Goal: Information Seeking & Learning: Learn about a topic

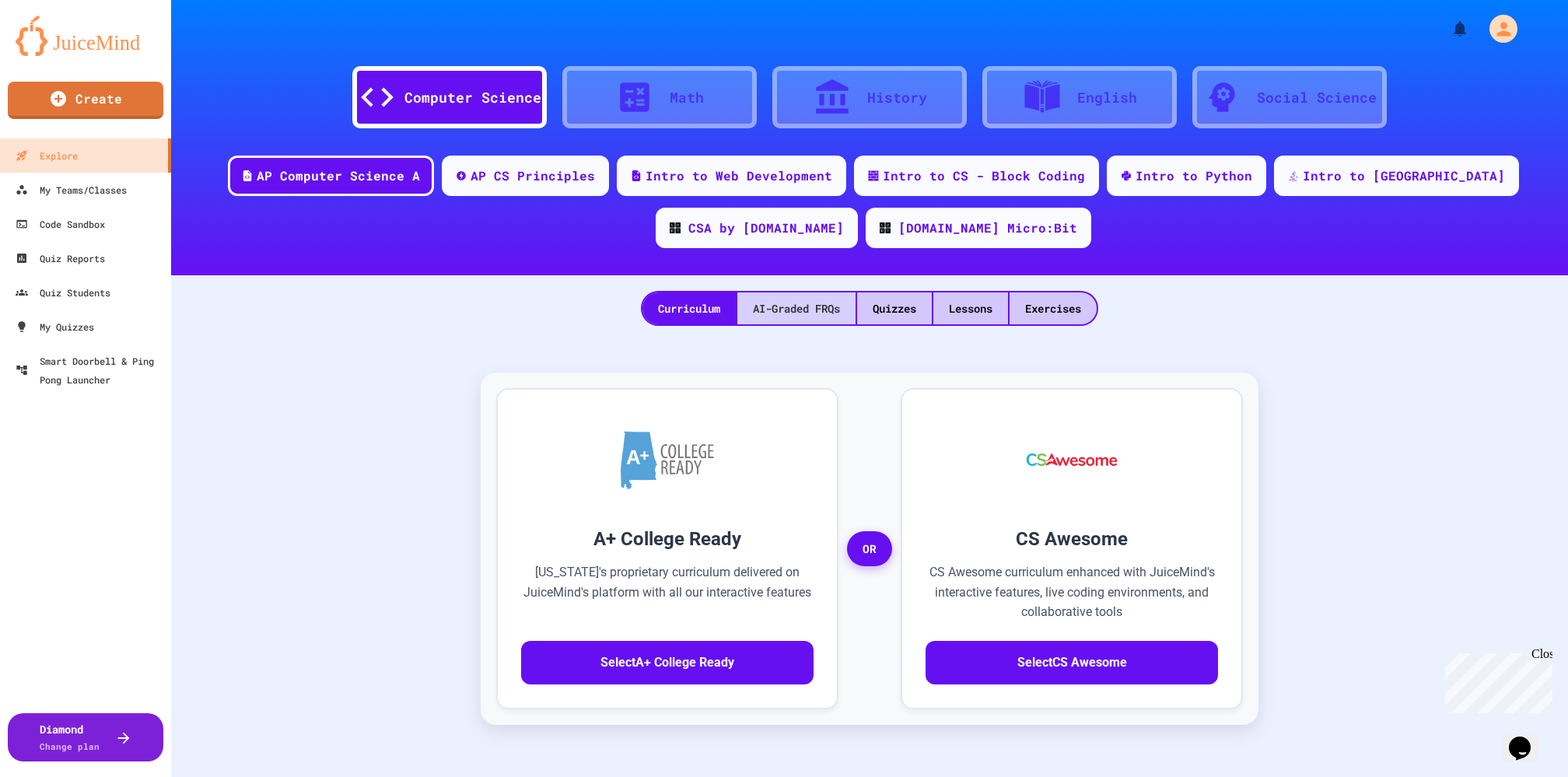
click at [811, 313] on div "AI-Graded FRQs" at bounding box center [796, 308] width 118 height 32
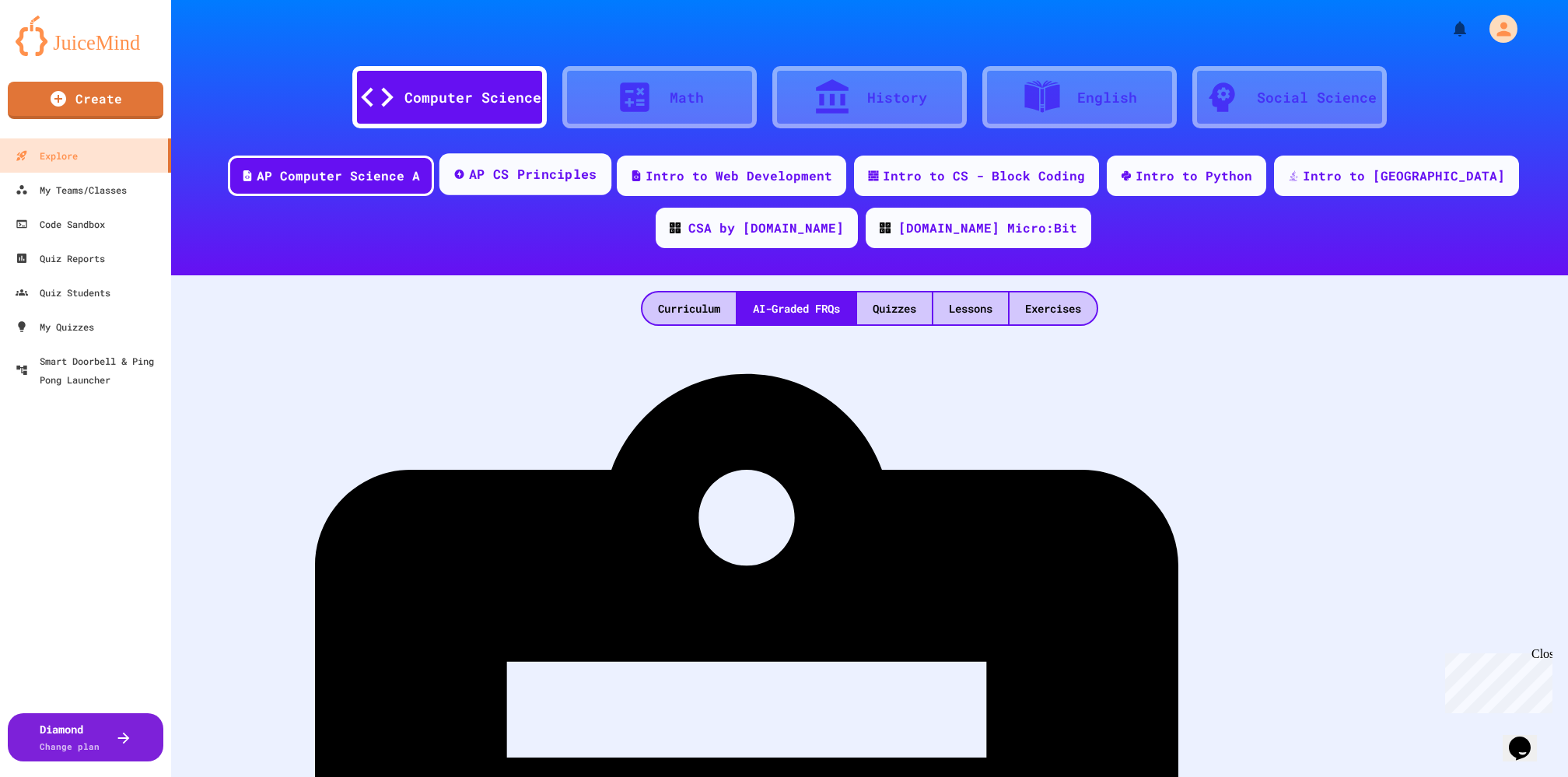
click at [502, 171] on div "AP CS Principles" at bounding box center [532, 174] width 128 height 19
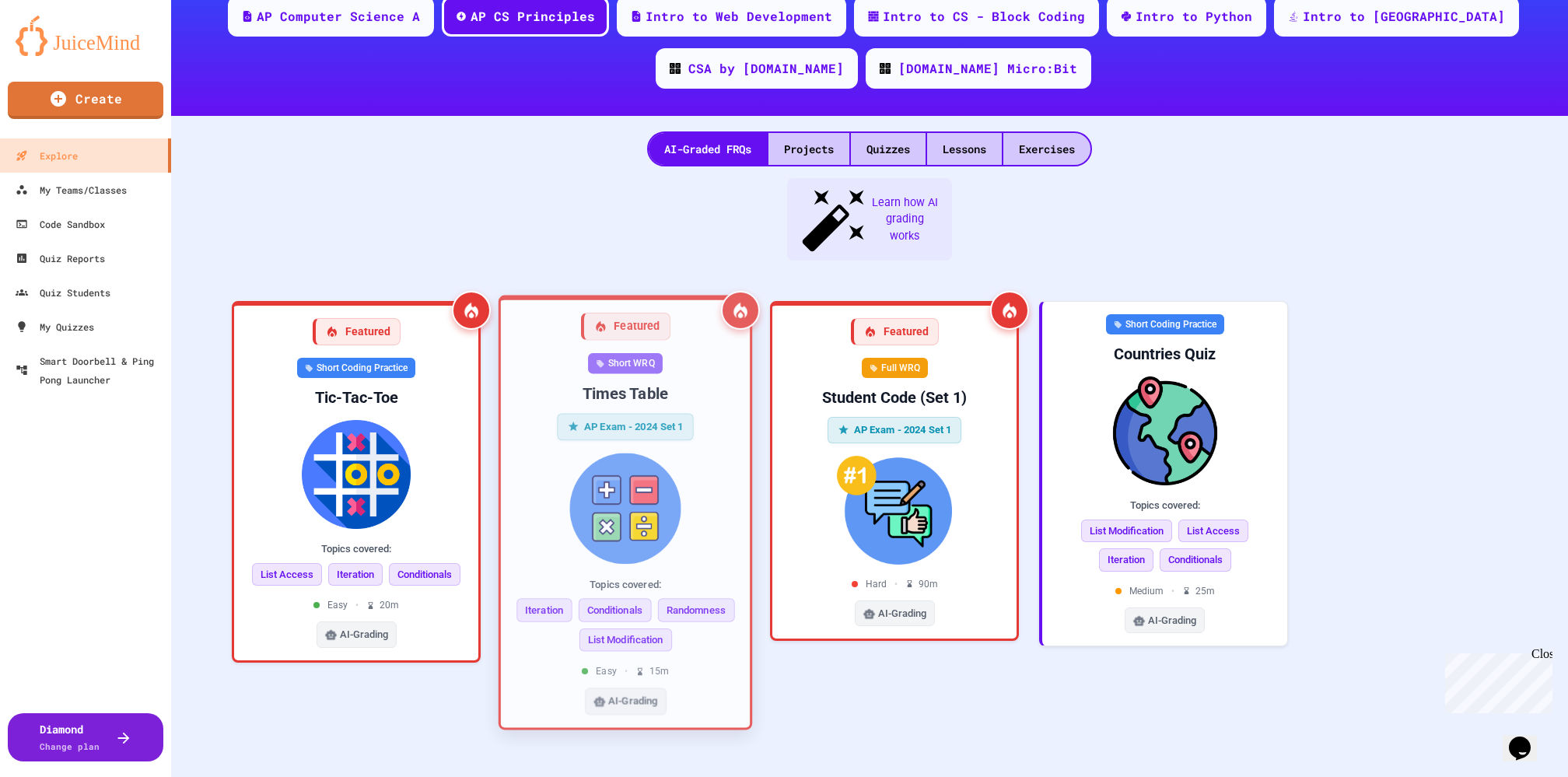
scroll to position [160, 0]
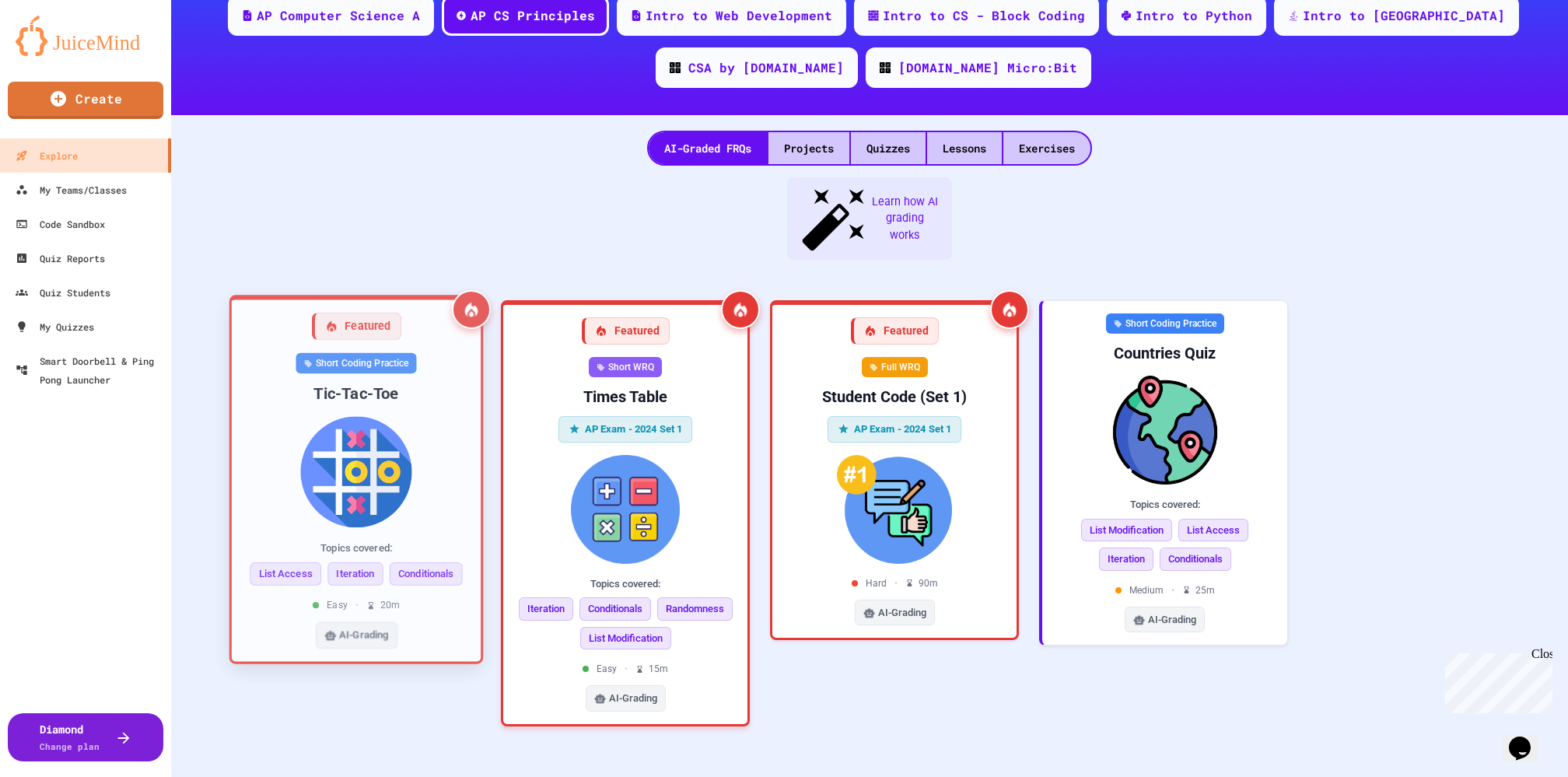
click at [359, 416] on img at bounding box center [356, 472] width 224 height 112
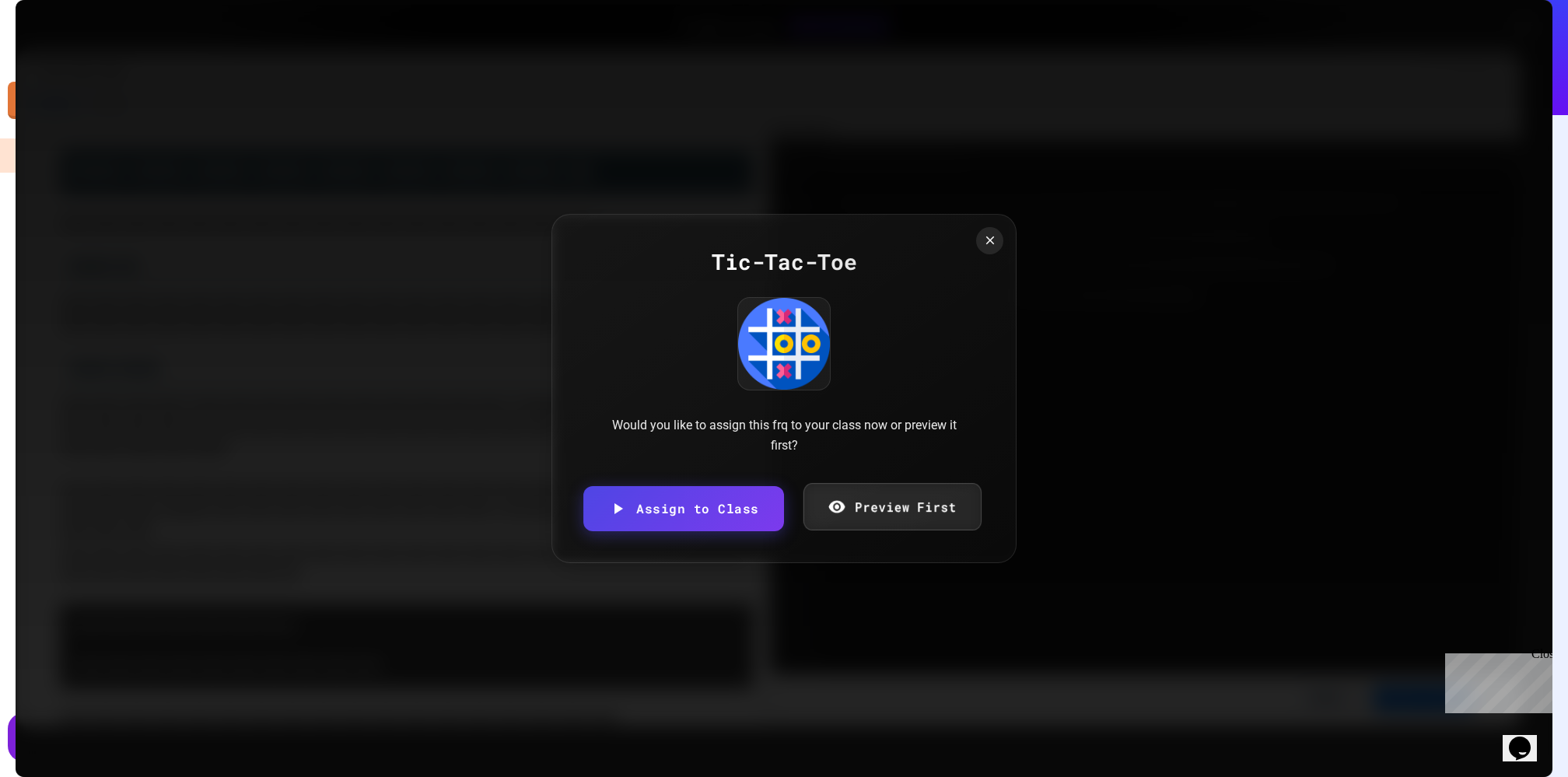
click at [858, 493] on link "Preview First" at bounding box center [891, 506] width 178 height 47
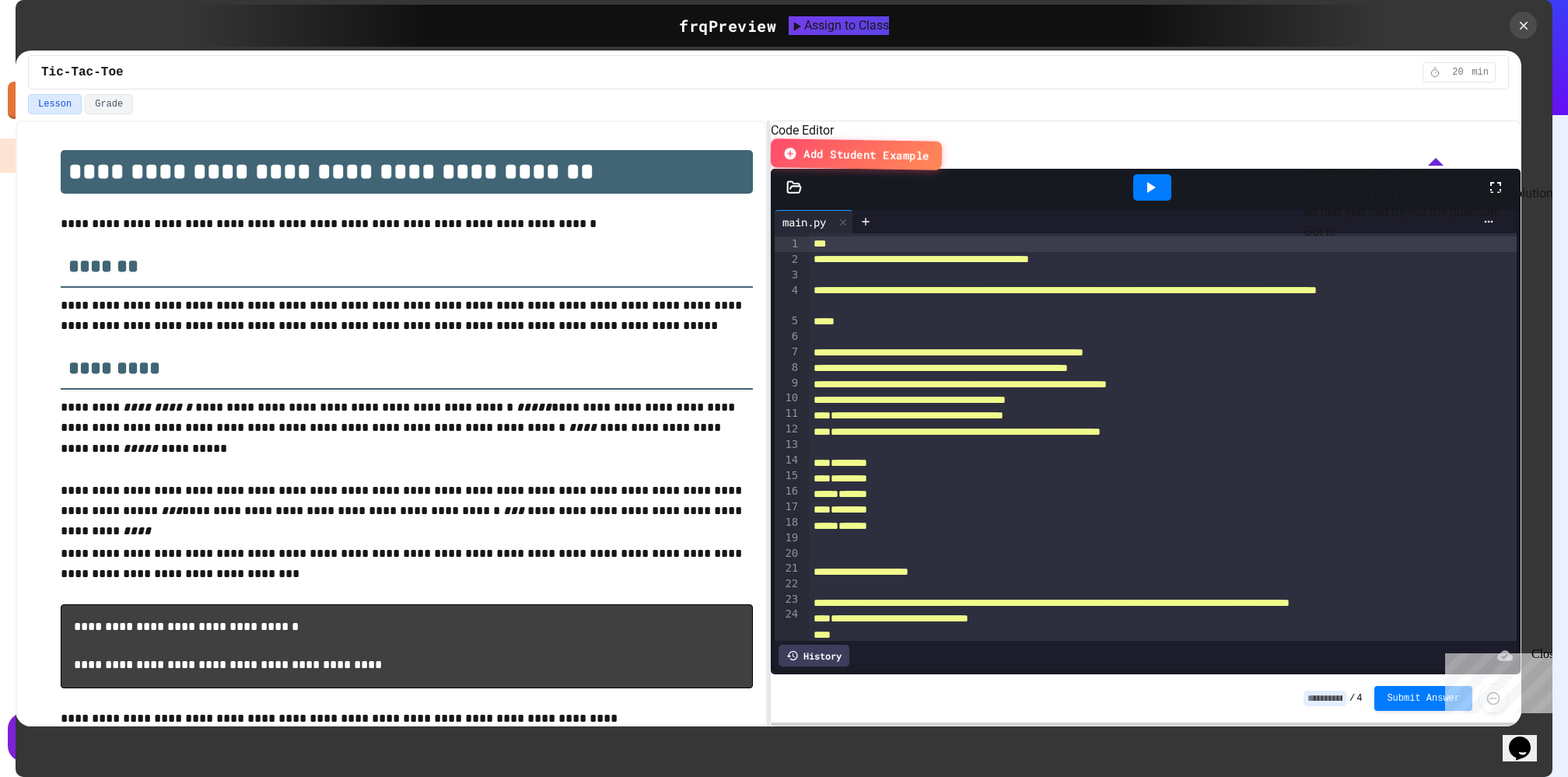
click at [1336, 241] on button "Got it!" at bounding box center [1320, 231] width 33 height 18
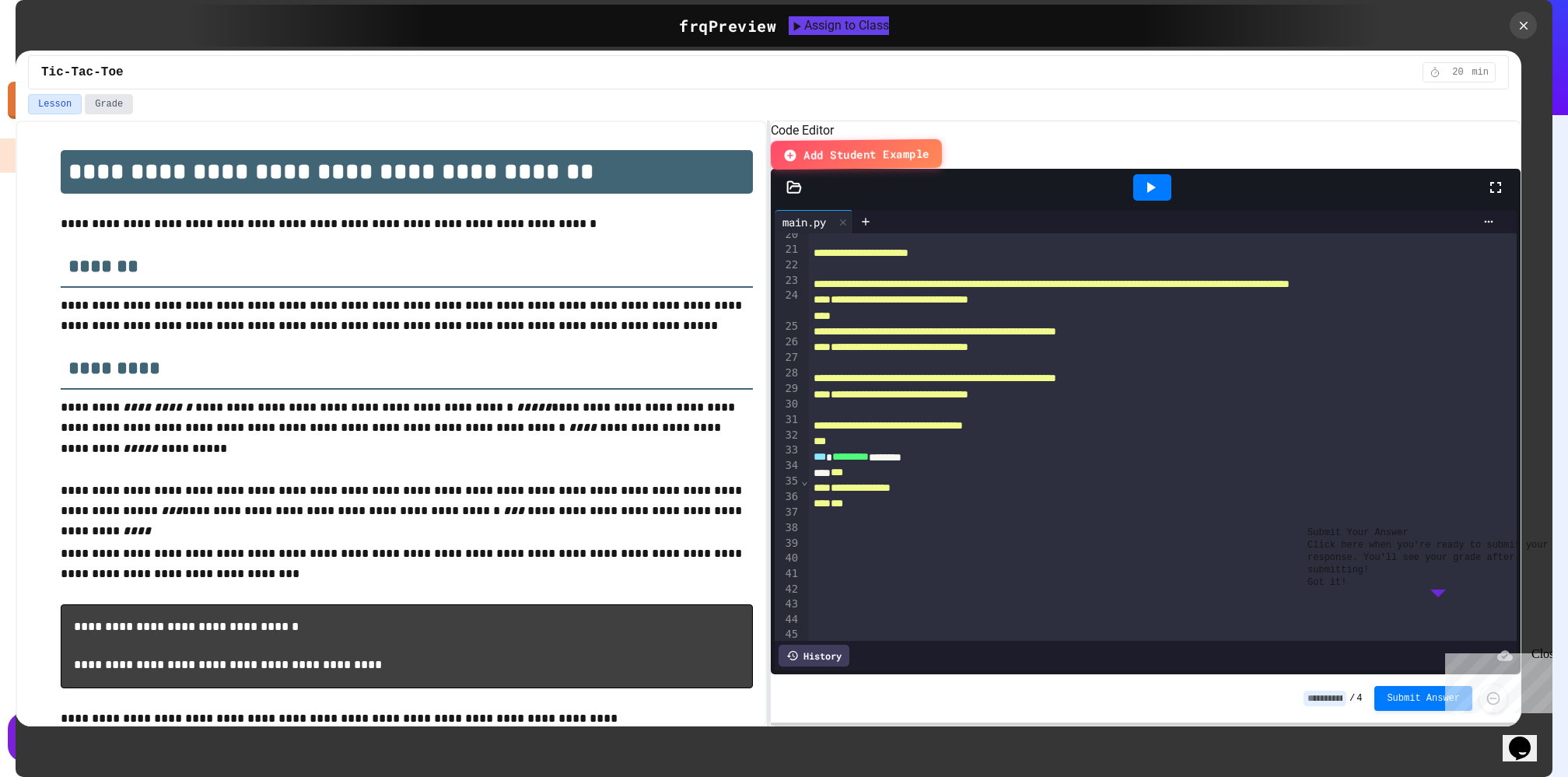
click at [103, 99] on button "Grade" at bounding box center [109, 104] width 48 height 20
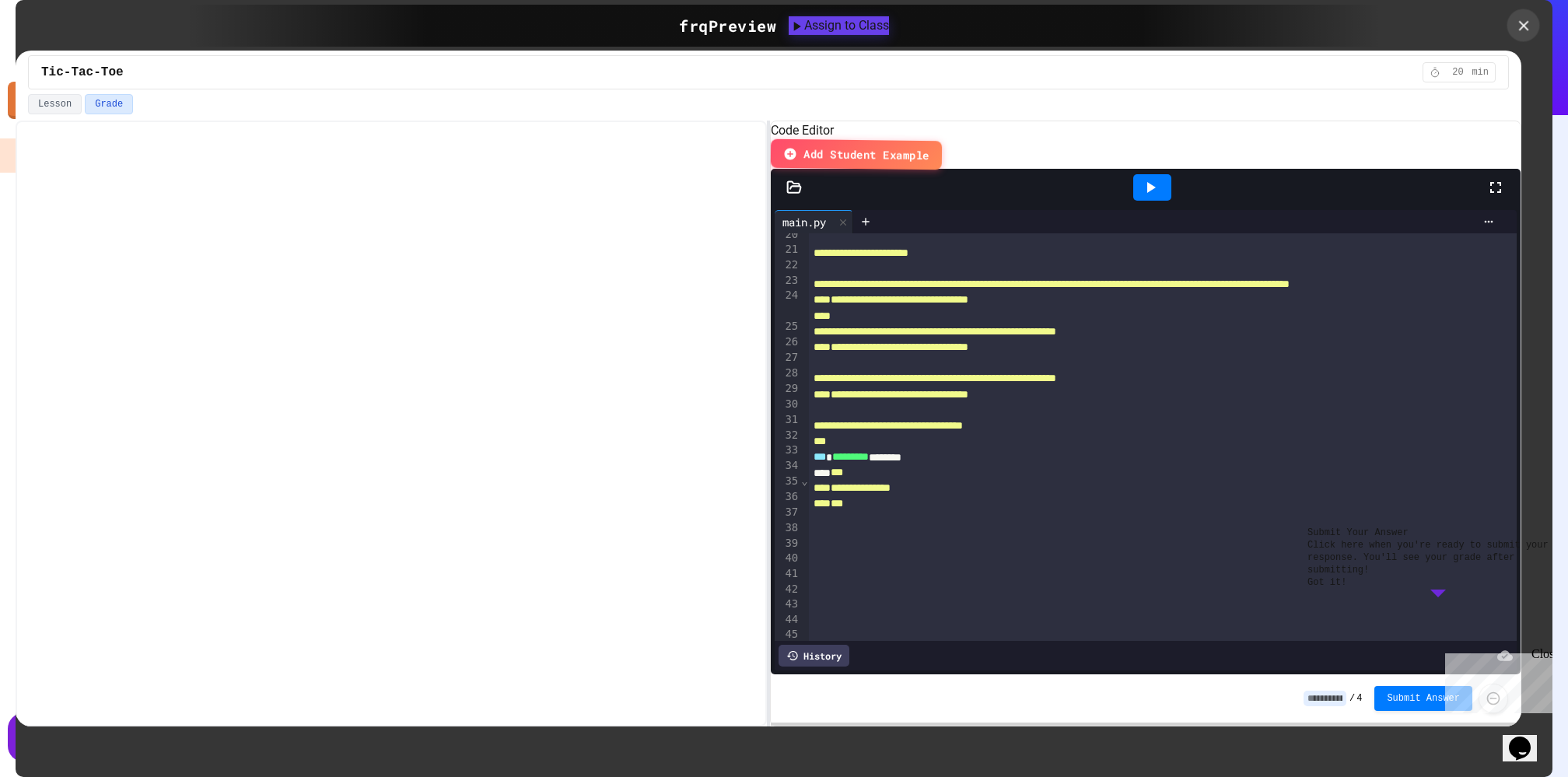
click at [1523, 29] on icon at bounding box center [1524, 26] width 17 height 17
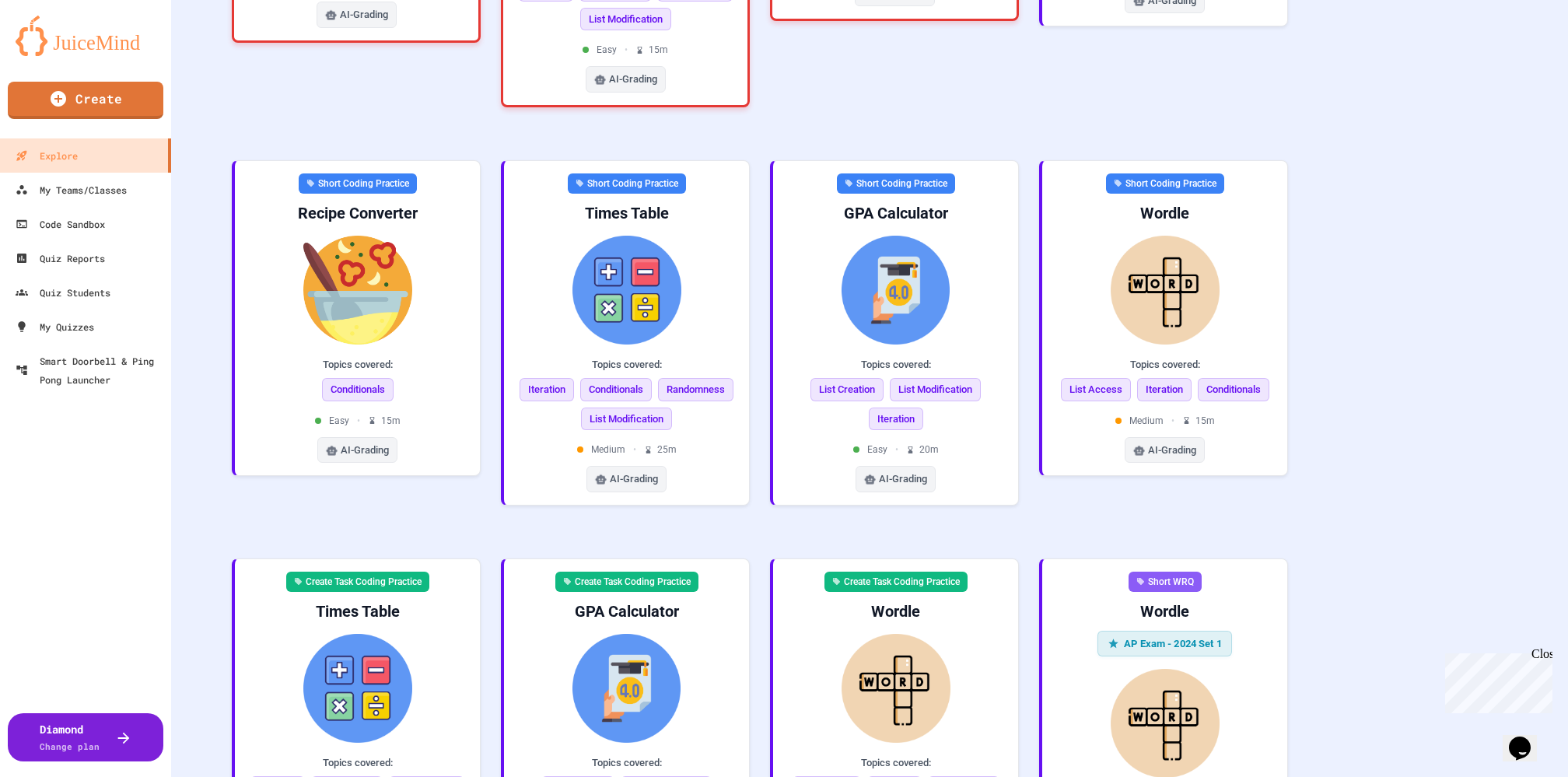
scroll to position [783, 0]
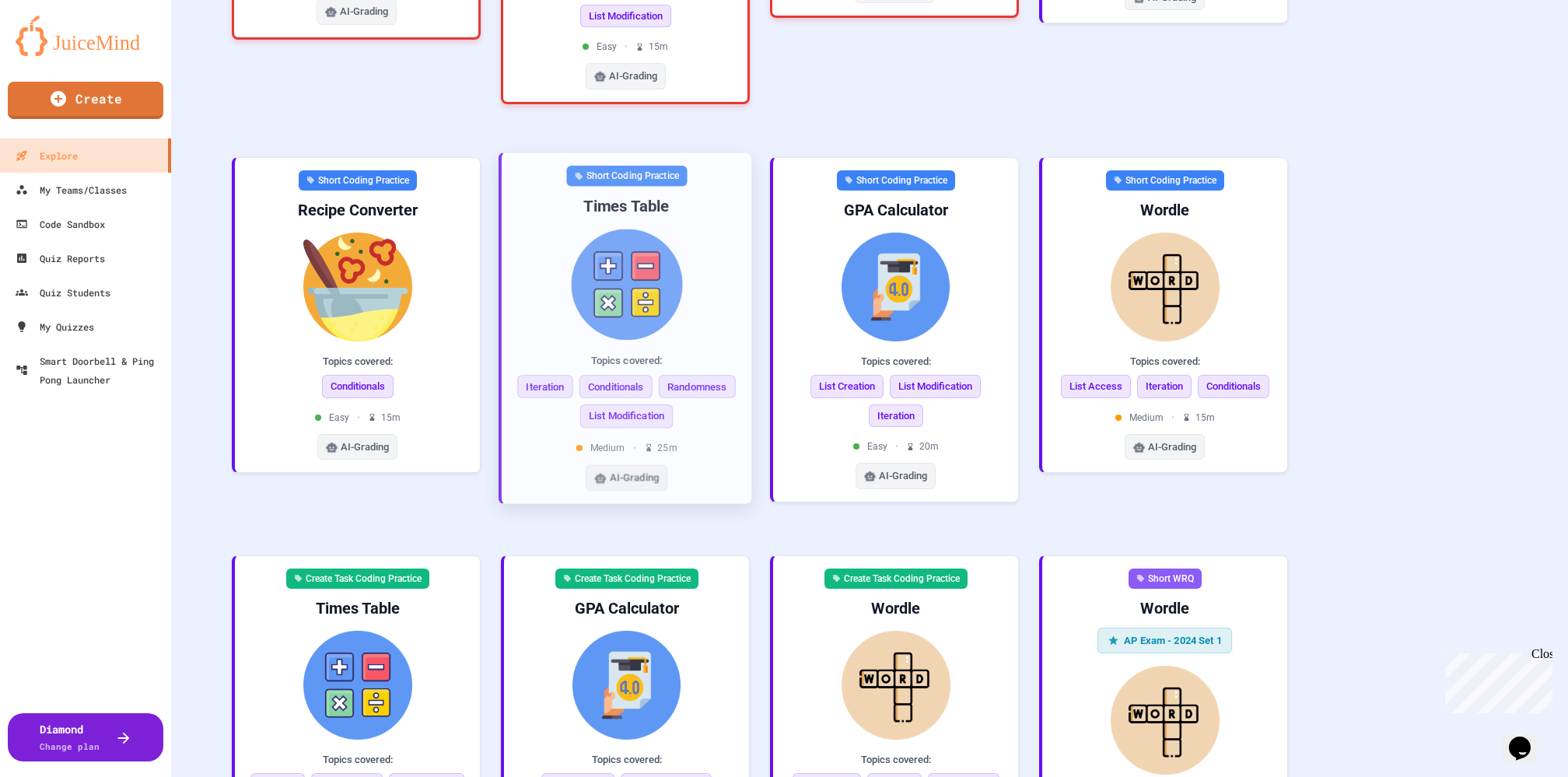
click at [646, 249] on img at bounding box center [627, 285] width 225 height 112
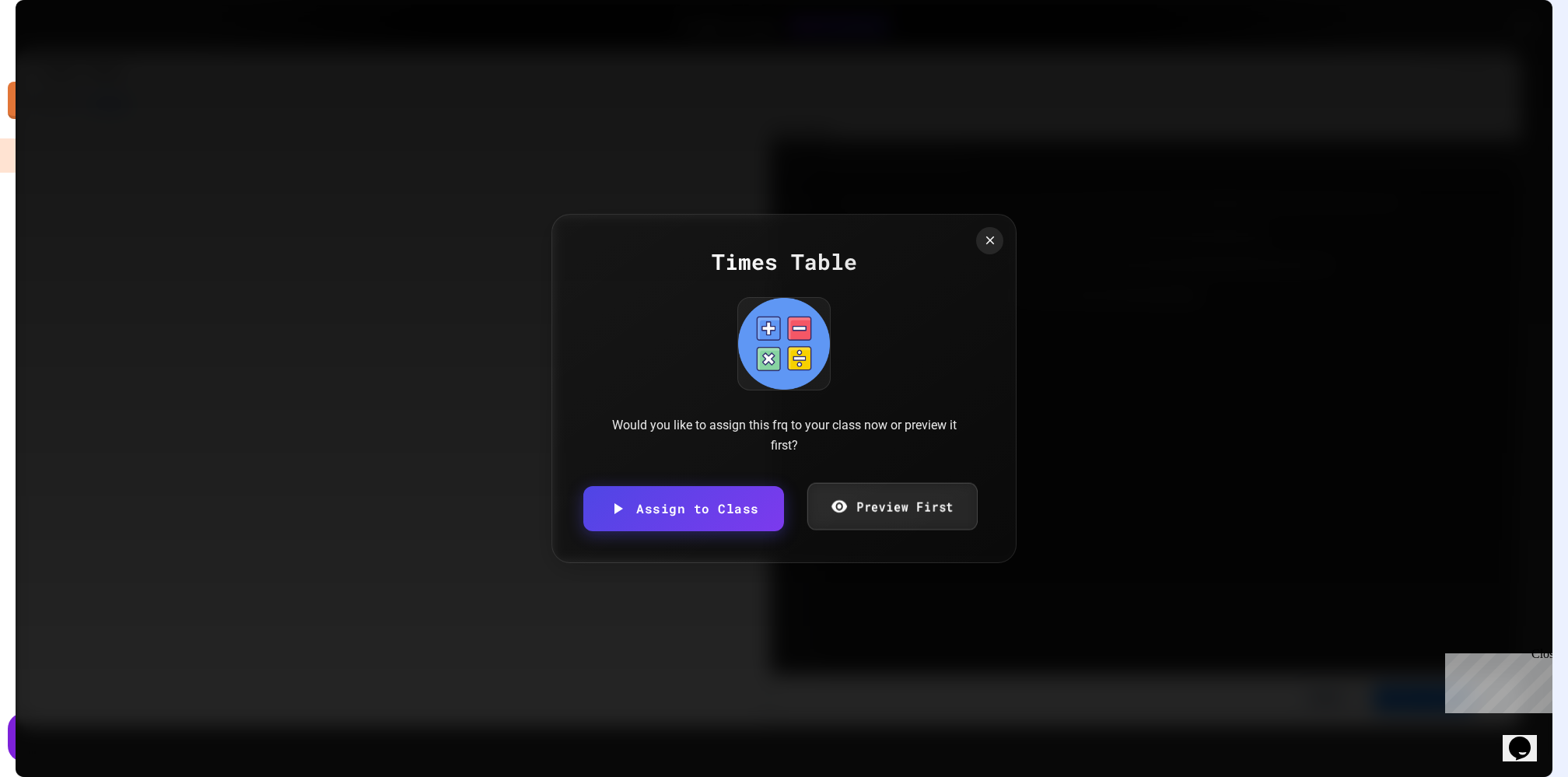
click at [901, 504] on link "Preview First" at bounding box center [891, 506] width 170 height 47
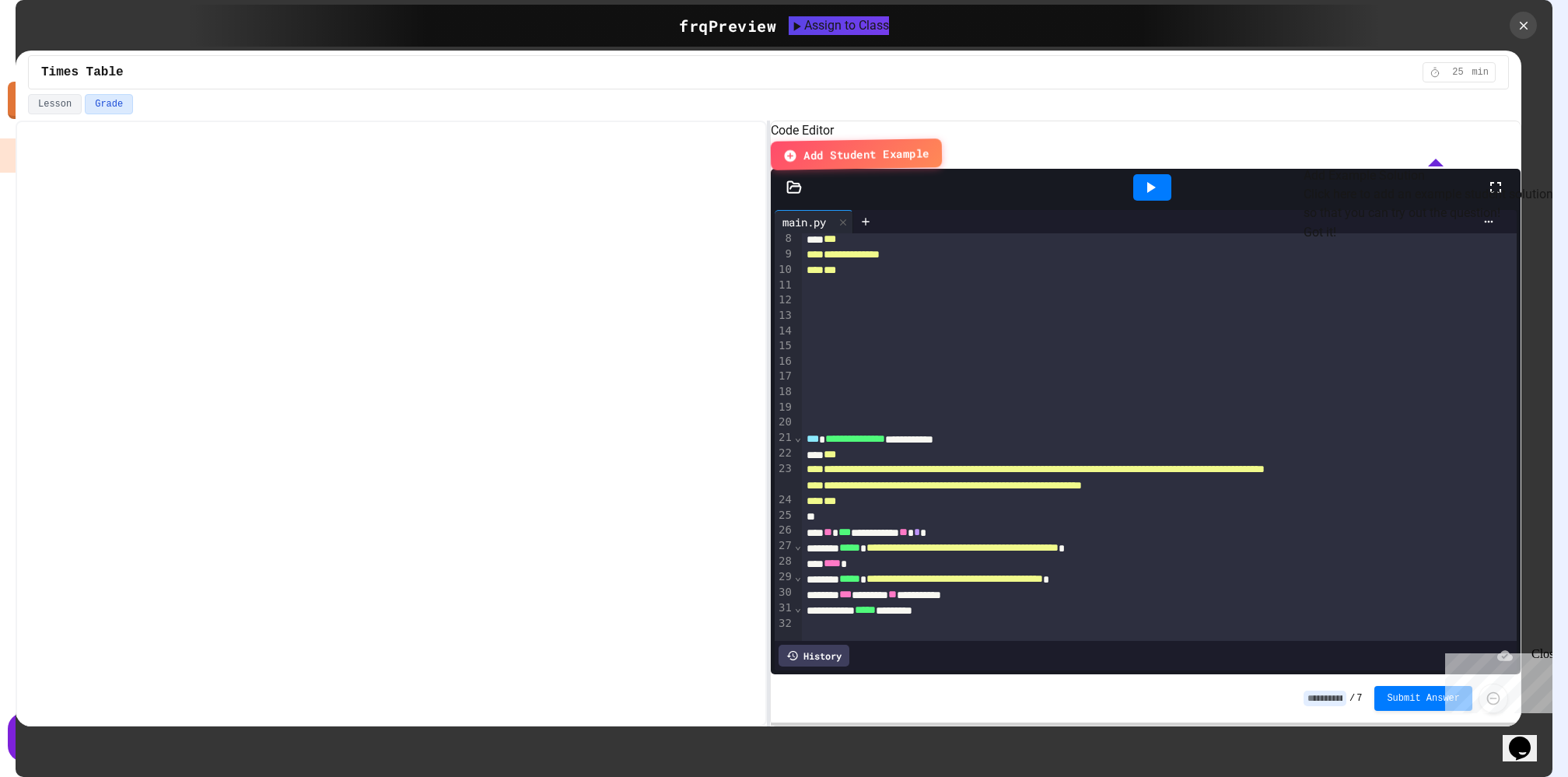
scroll to position [228, 0]
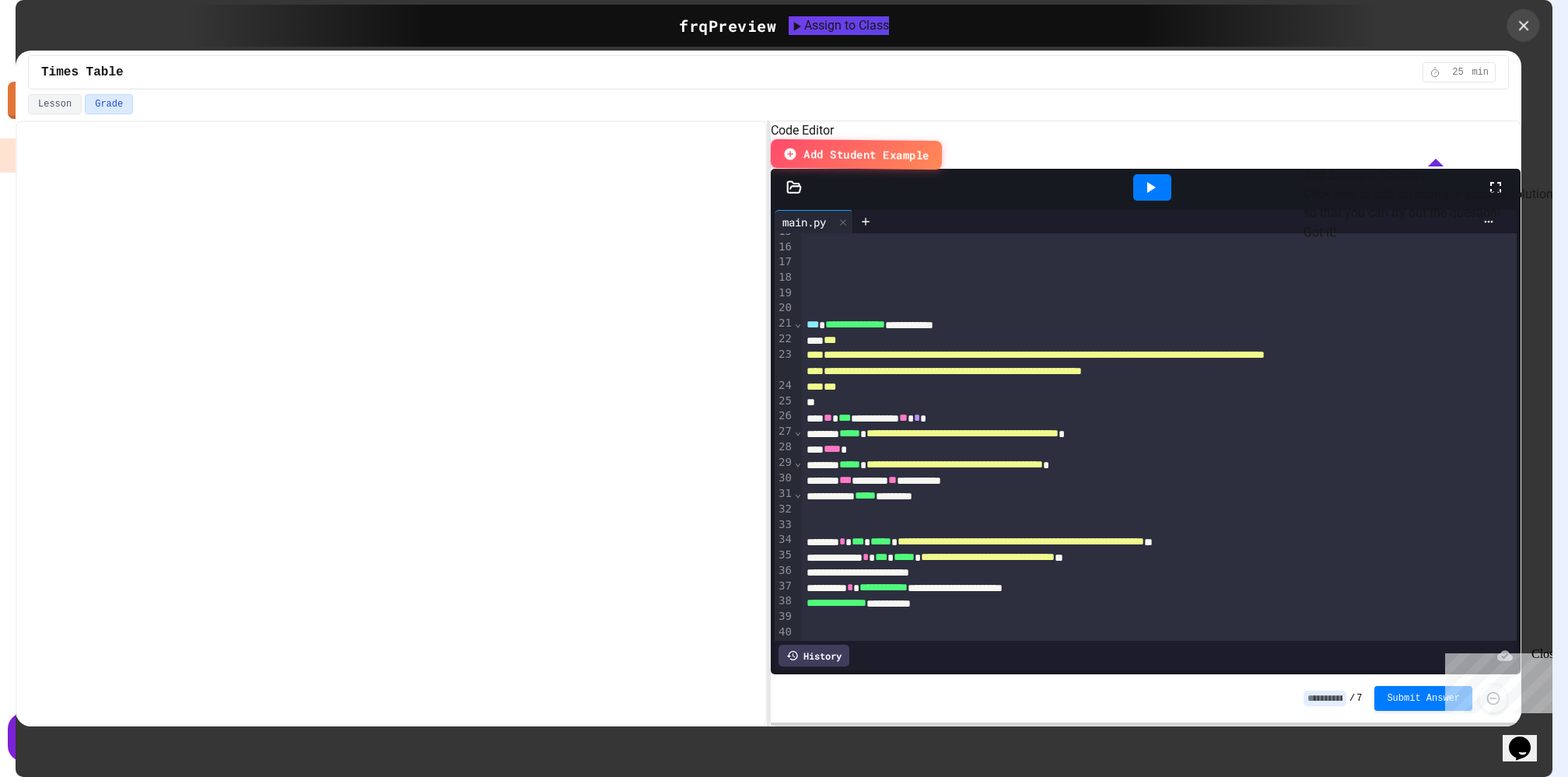
click at [1527, 18] on icon at bounding box center [1524, 26] width 17 height 17
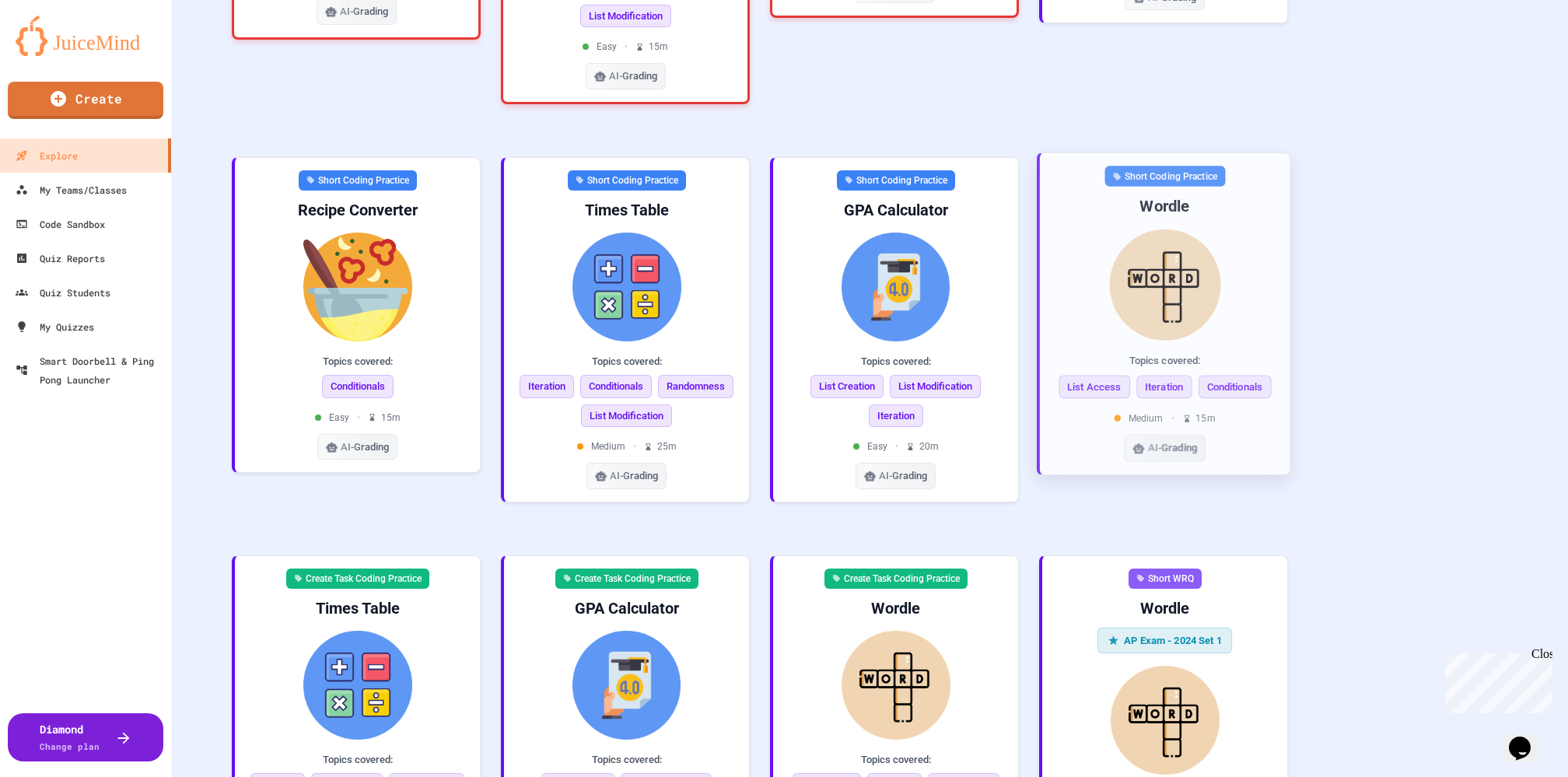
click at [1146, 258] on img at bounding box center [1165, 285] width 225 height 112
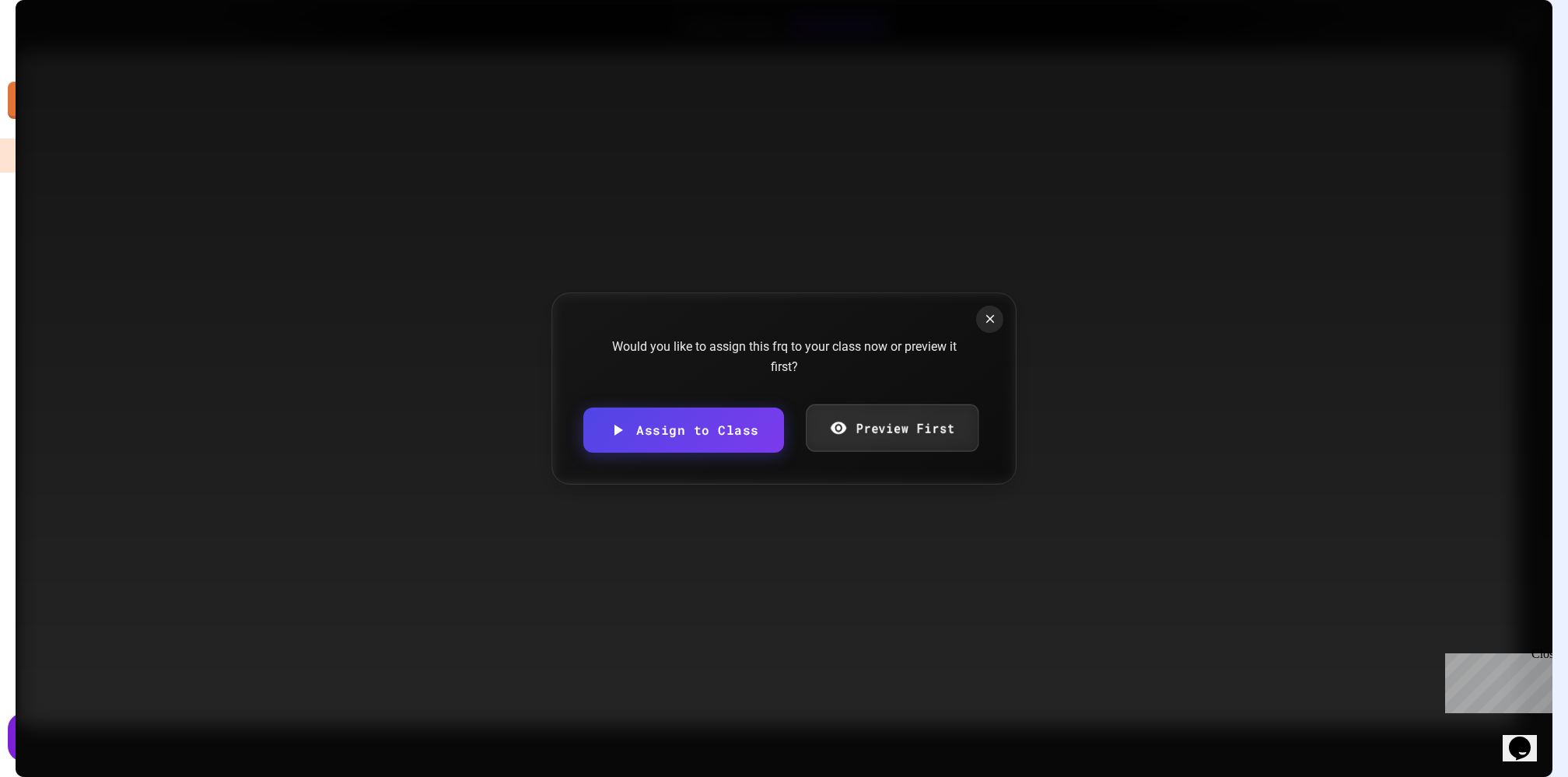
click at [887, 439] on div "Would you like to assign this frq to your class now or preview it first? Assign…" at bounding box center [784, 389] width 465 height 193
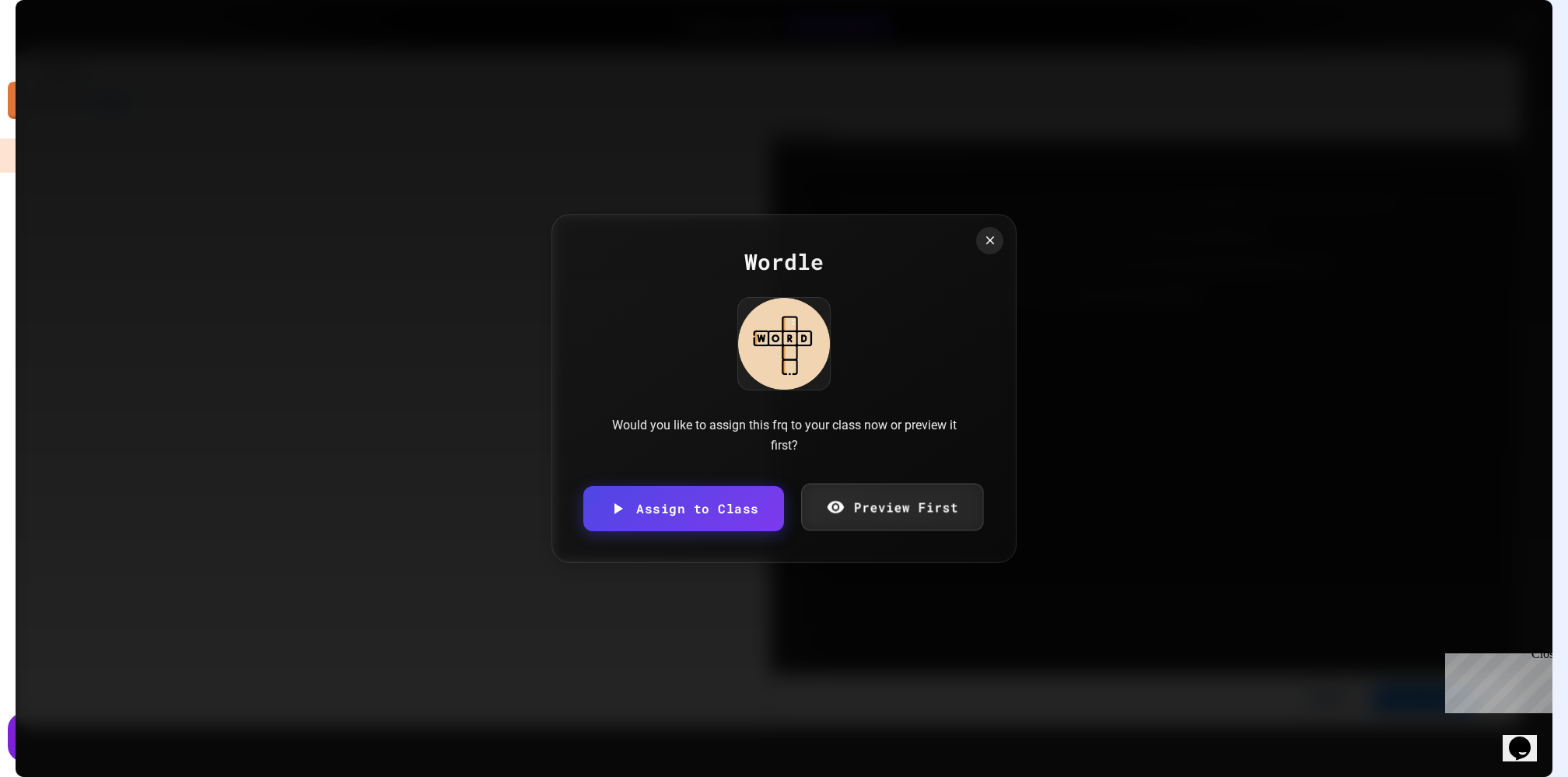
click at [894, 515] on link "Preview First" at bounding box center [891, 507] width 182 height 47
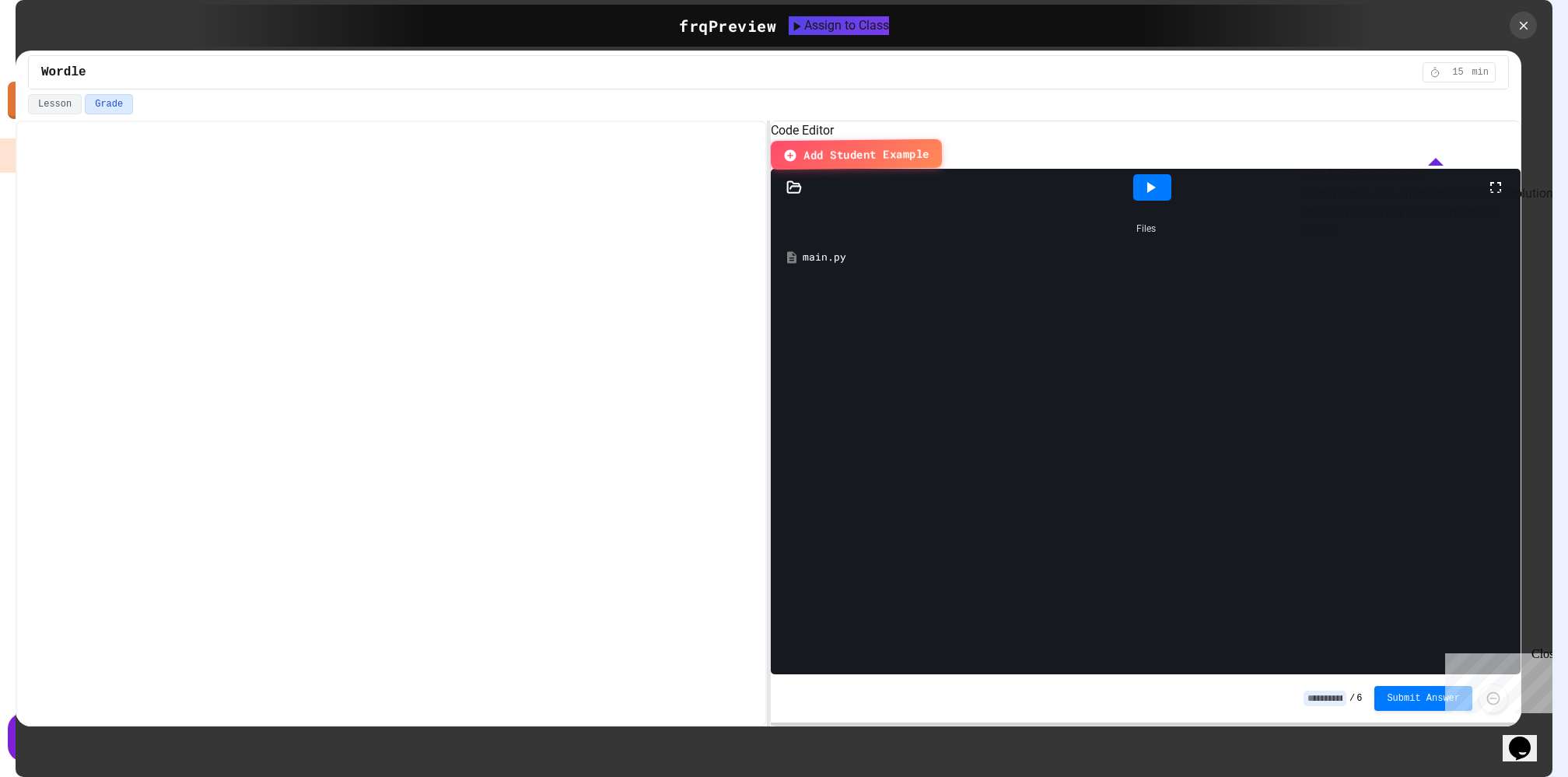
click at [1336, 241] on button "Got it!" at bounding box center [1320, 231] width 33 height 18
click at [815, 254] on div "main.py" at bounding box center [1157, 257] width 708 height 15
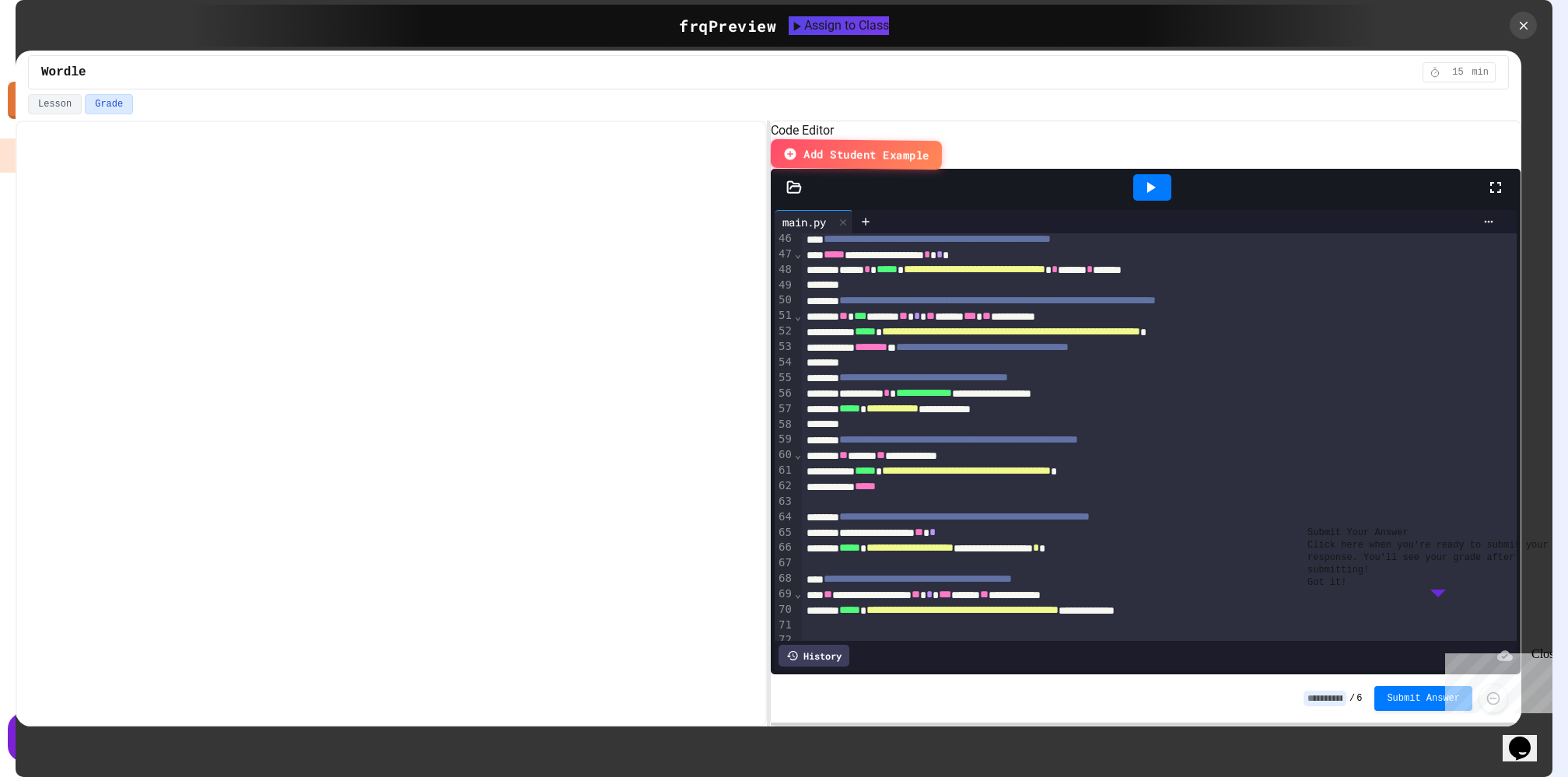
scroll to position [693, 0]
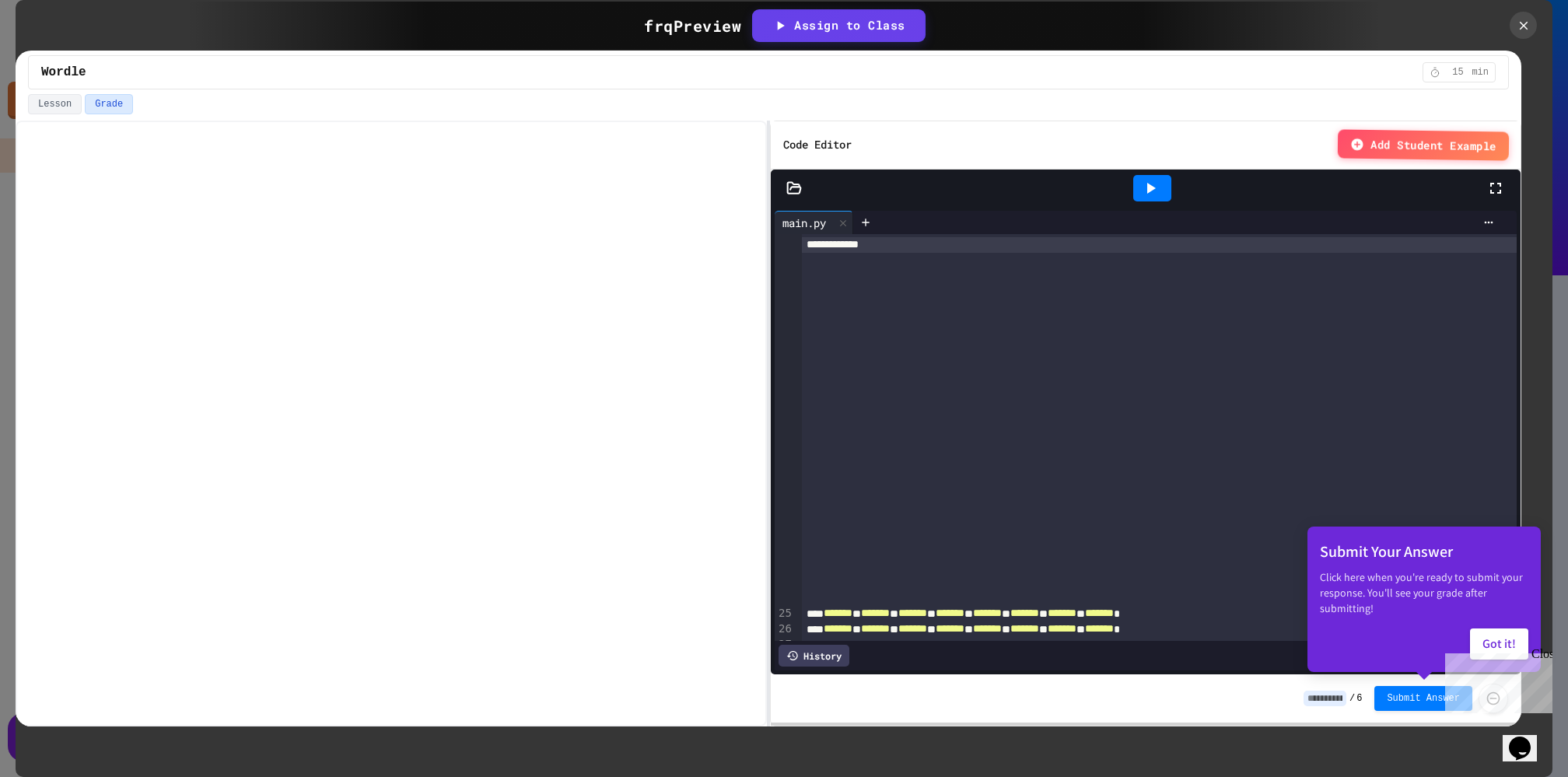
scroll to position [693, 0]
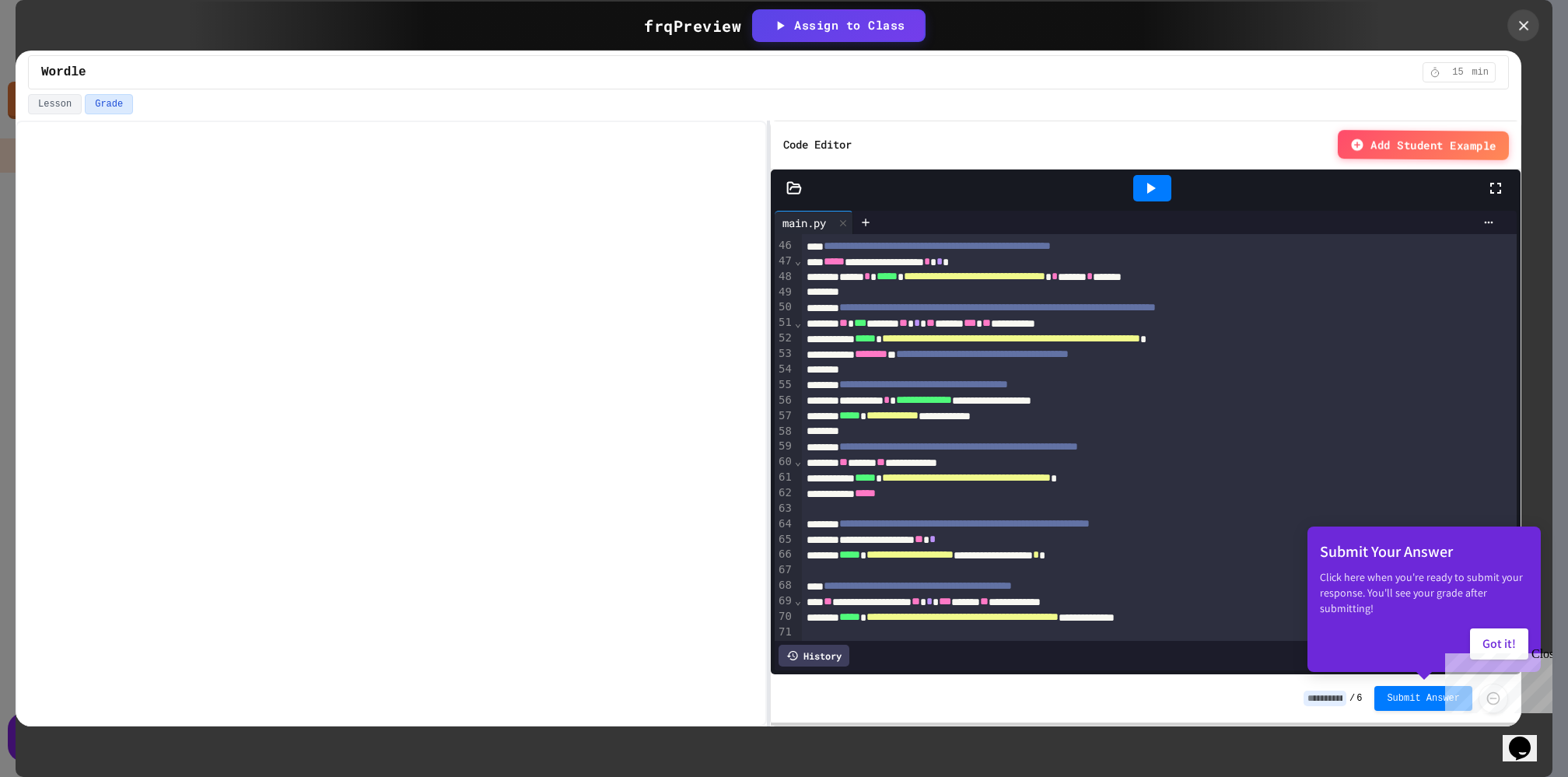
click at [1513, 29] on div at bounding box center [1523, 25] width 32 height 32
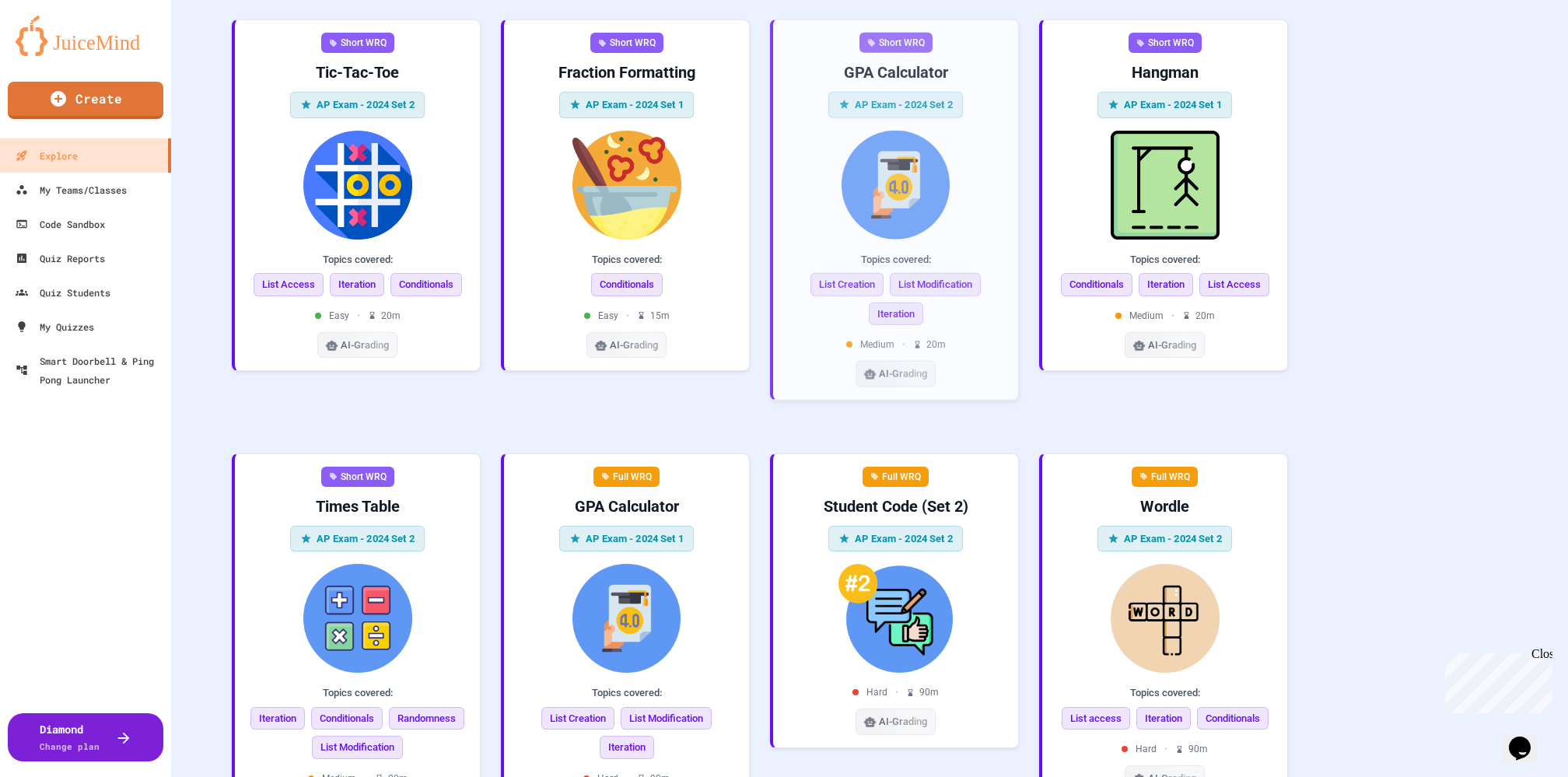
scroll to position [1756, 0]
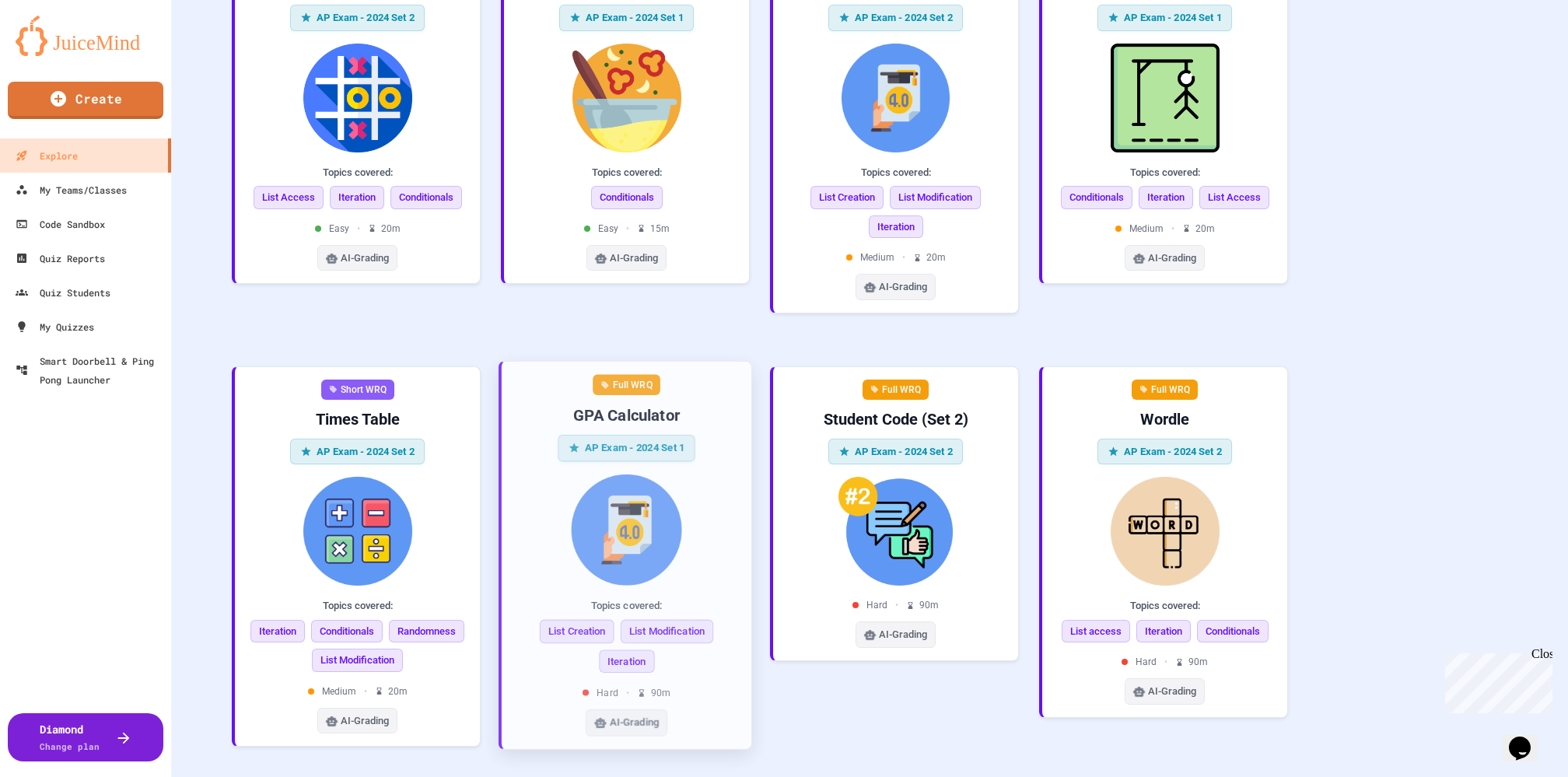
click at [674, 513] on img at bounding box center [627, 530] width 225 height 112
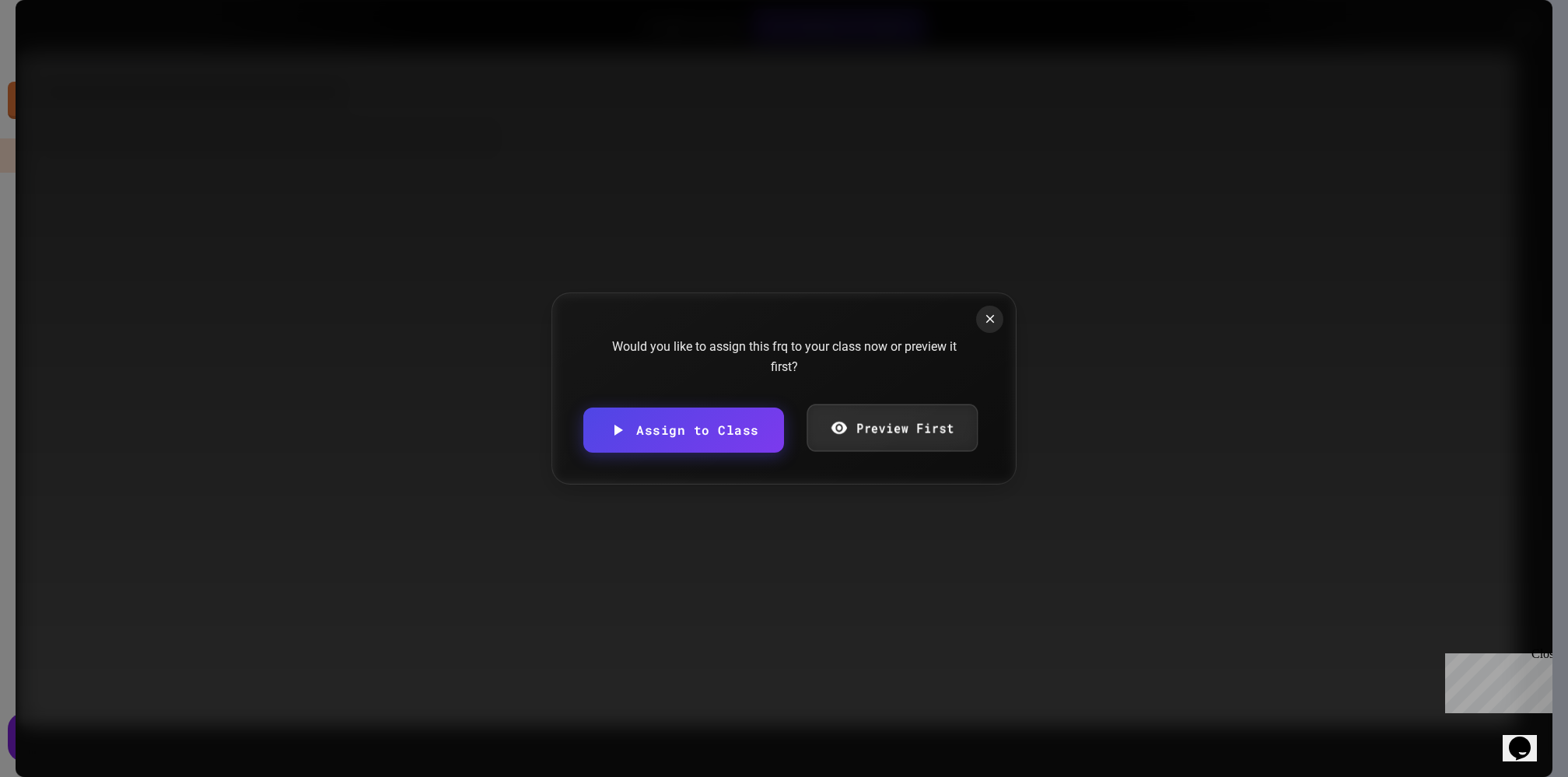
click at [886, 442] on link "Preview First" at bounding box center [892, 427] width 171 height 47
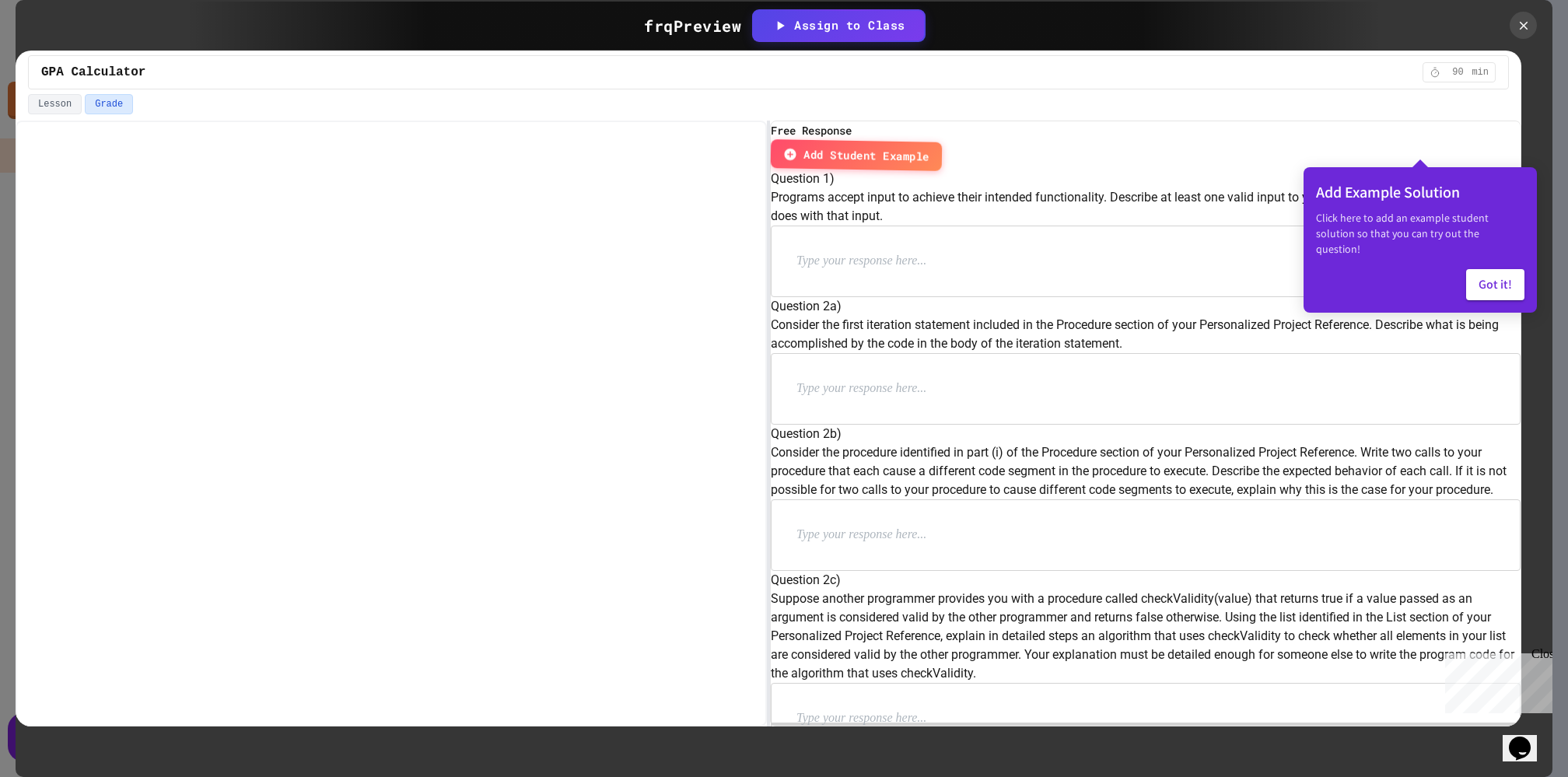
scroll to position [272, 0]
click at [57, 102] on button "Lesson" at bounding box center [55, 104] width 54 height 20
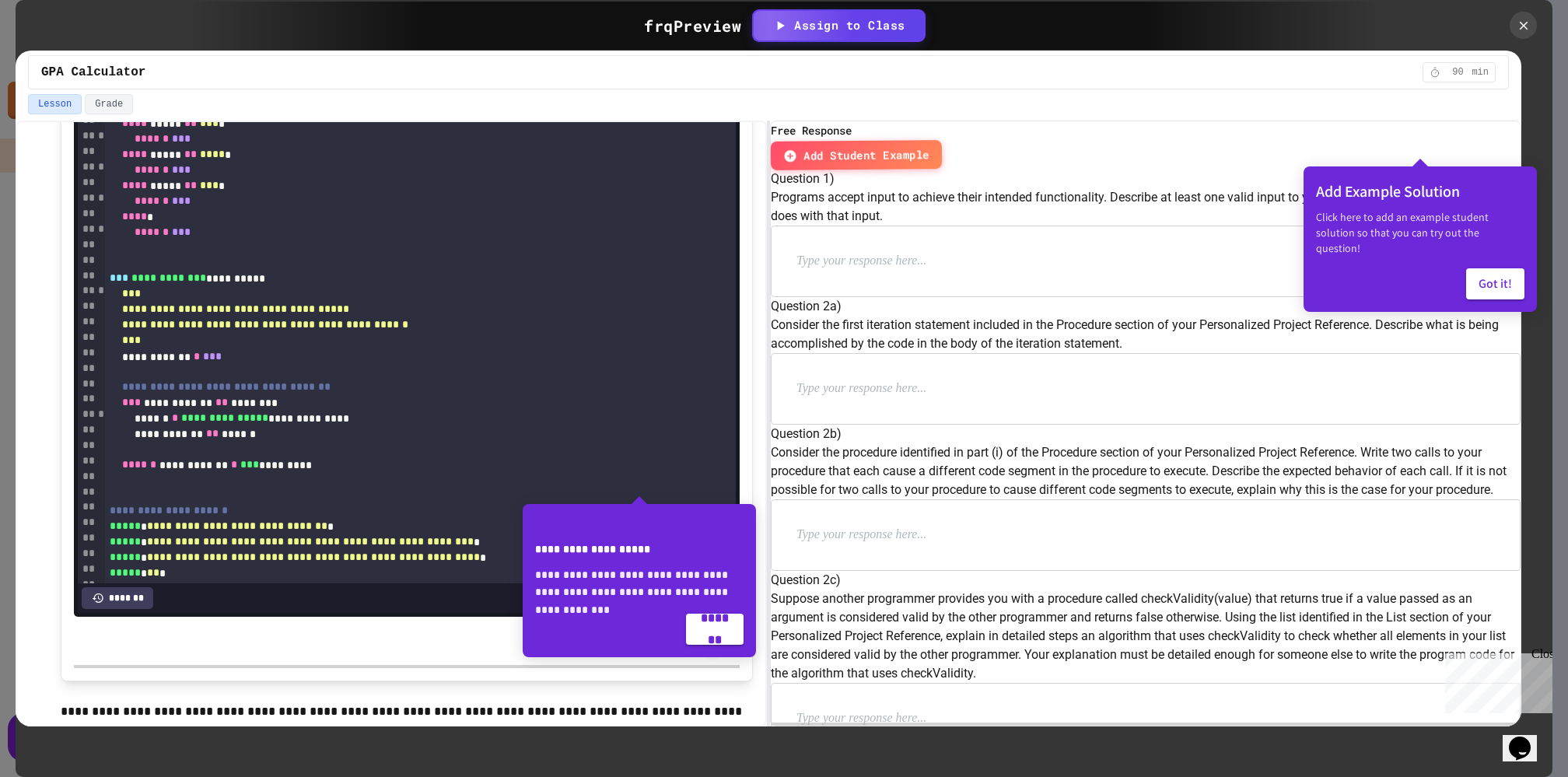
scroll to position [874, 0]
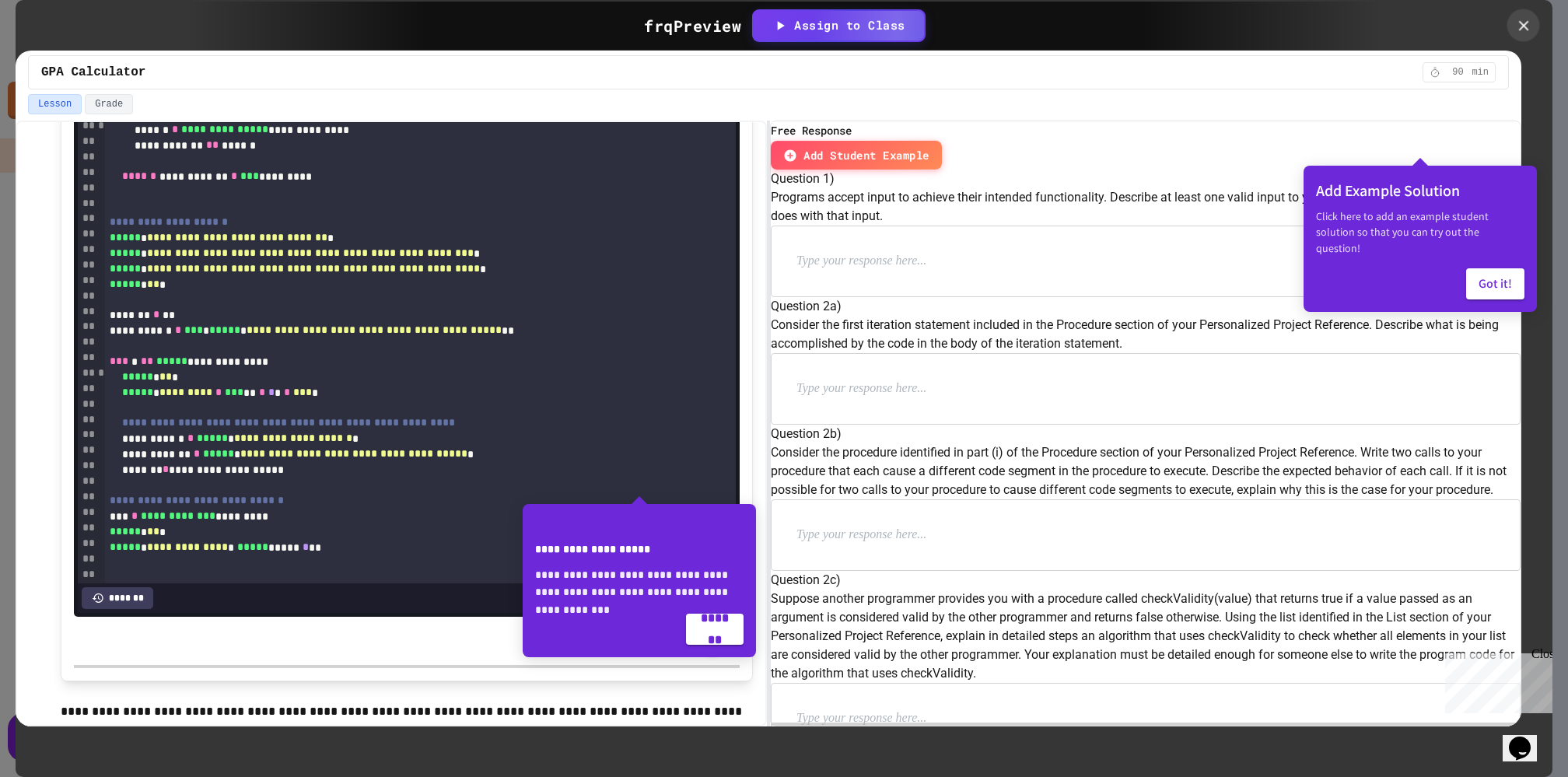
click at [1528, 26] on icon at bounding box center [1524, 26] width 17 height 17
